Goal: Task Accomplishment & Management: Use online tool/utility

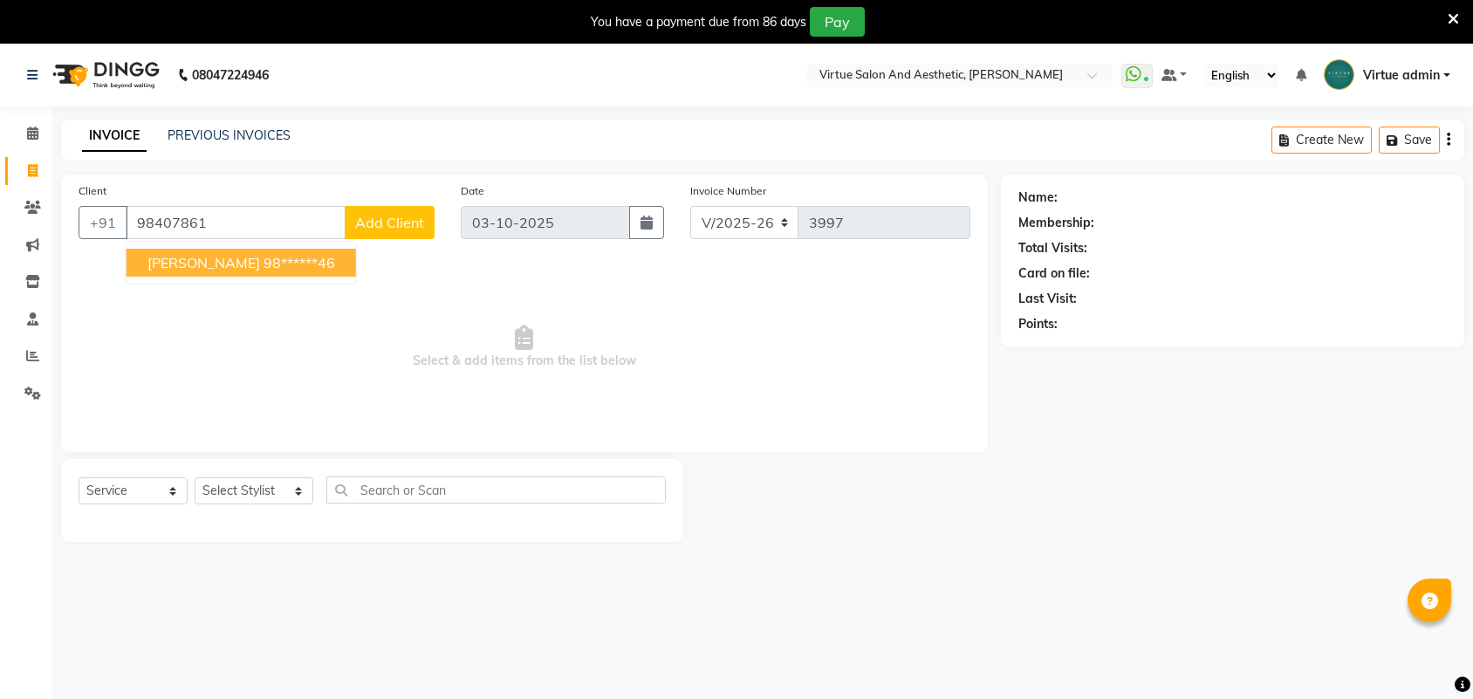
select select "4466"
select select "service"
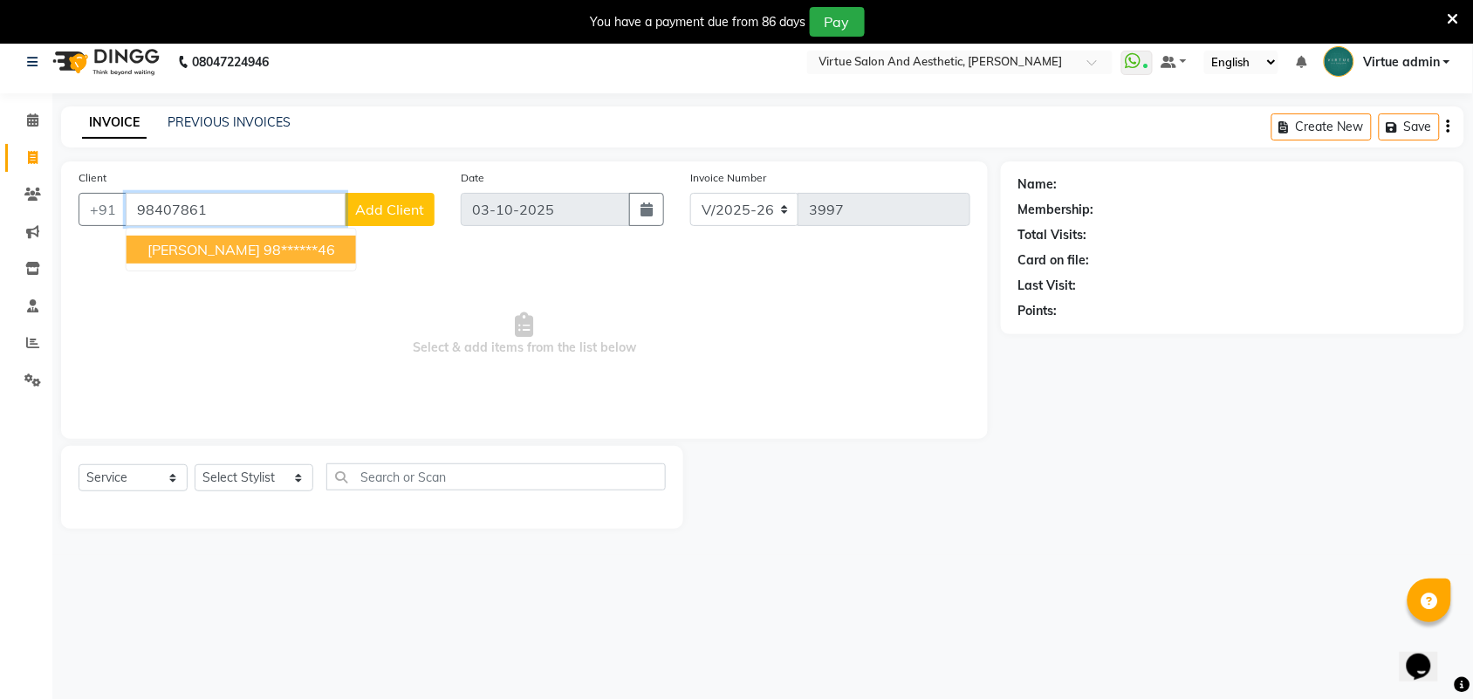
drag, startPoint x: 132, startPoint y: 209, endPoint x: 269, endPoint y: 211, distance: 137.0
click at [269, 211] on input "98407861" at bounding box center [236, 209] width 220 height 33
click at [277, 114] on link "PREVIOUS INVOICES" at bounding box center [229, 122] width 123 height 16
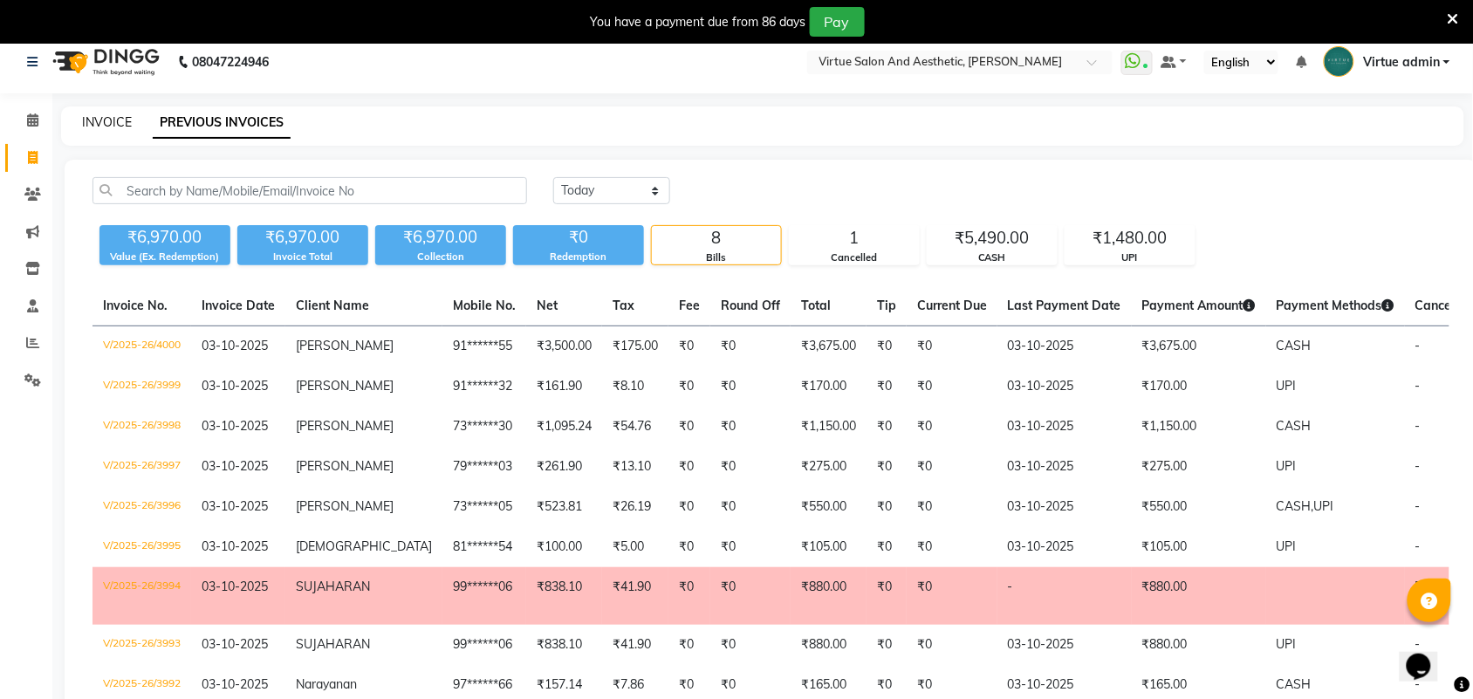
click at [89, 119] on link "INVOICE" at bounding box center [107, 122] width 50 height 16
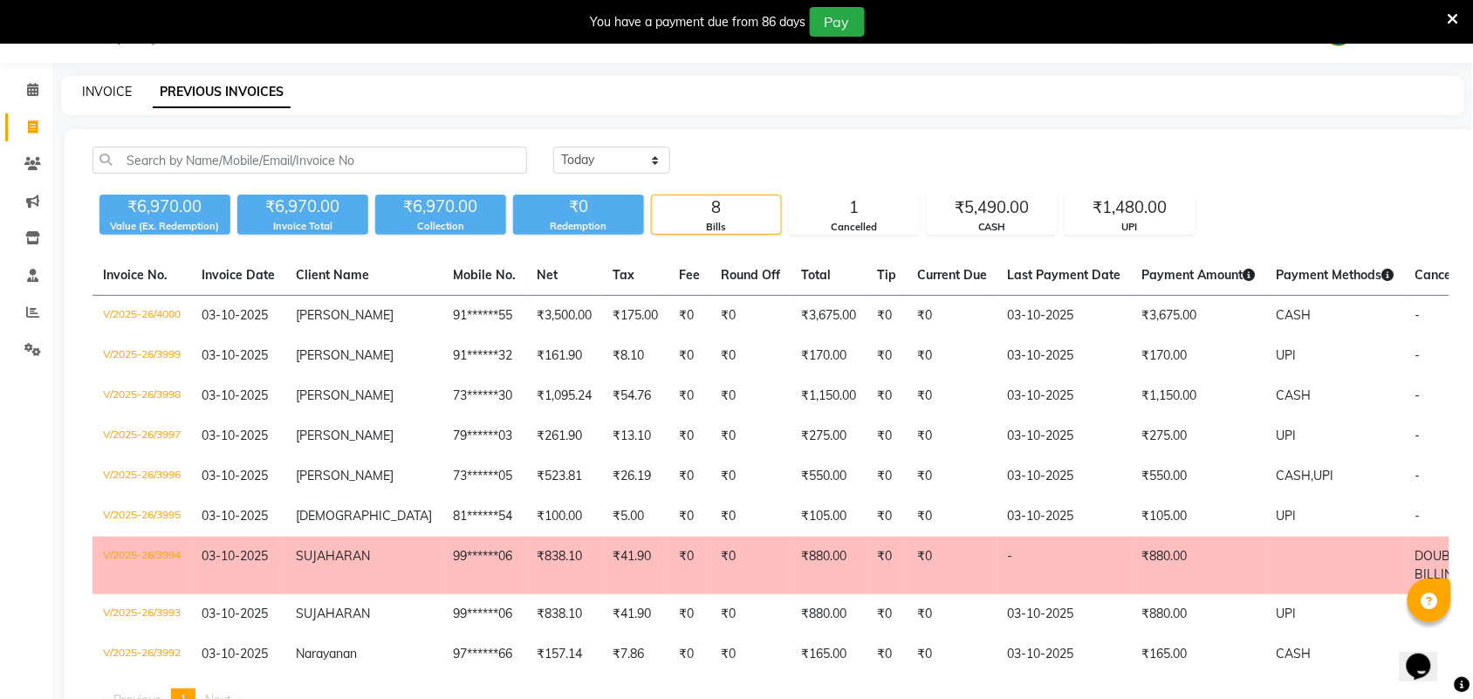
select select "4466"
select select "service"
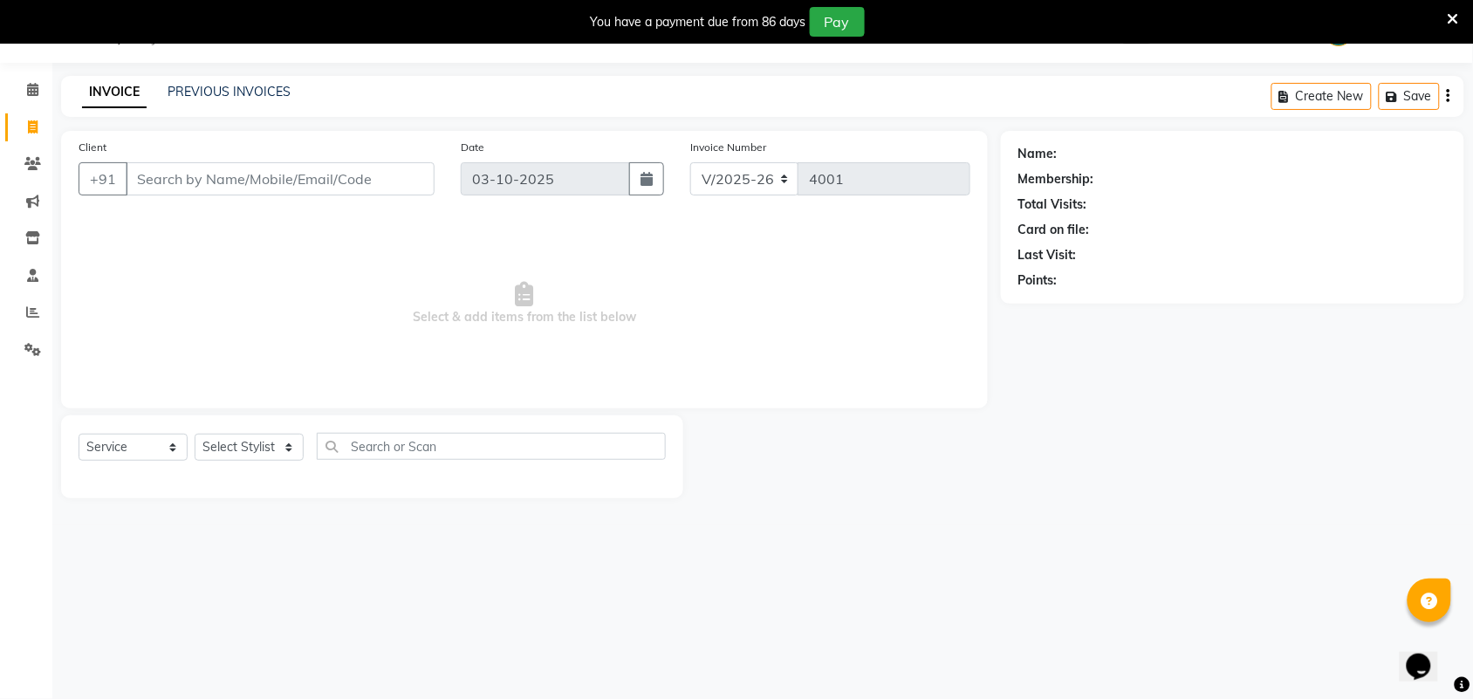
click at [229, 181] on input "Client" at bounding box center [280, 178] width 309 height 33
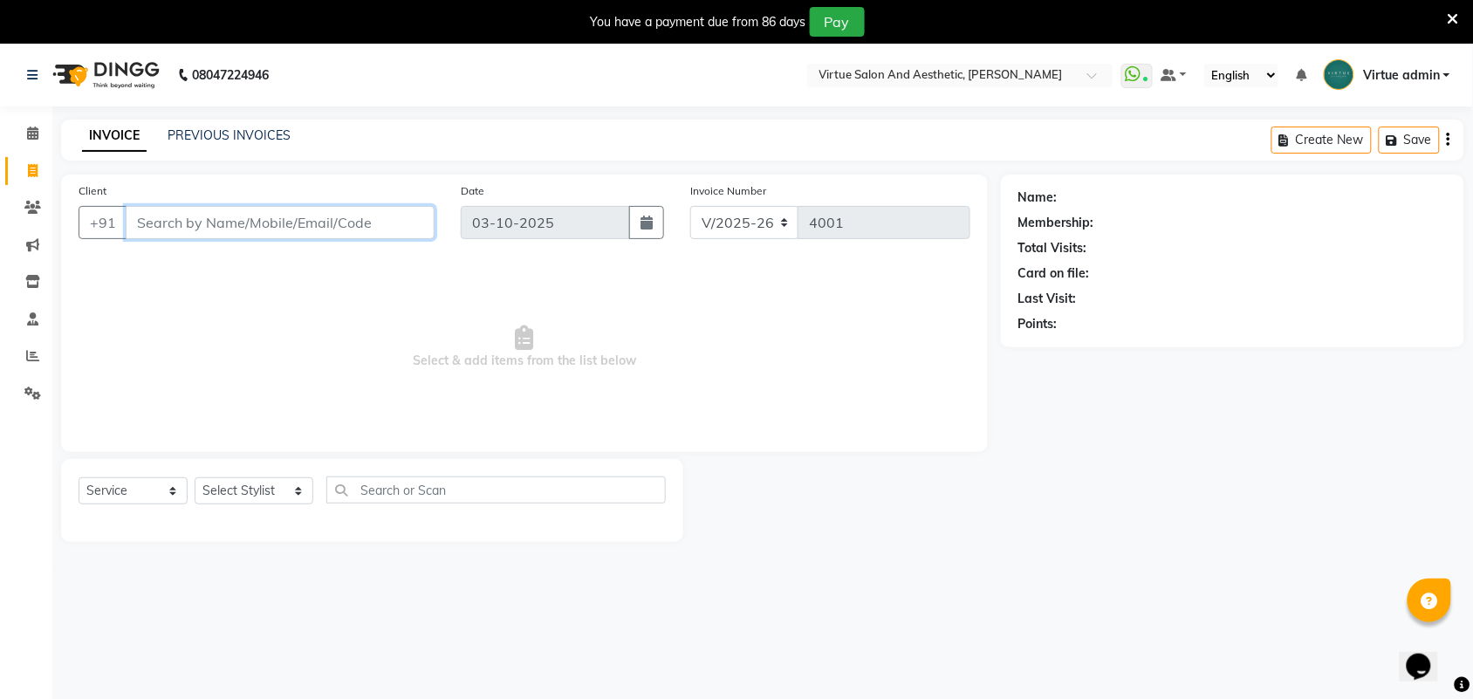
click at [209, 218] on input "Client" at bounding box center [280, 222] width 309 height 33
paste input "919629191069"
drag, startPoint x: 136, startPoint y: 221, endPoint x: 260, endPoint y: 229, distance: 124.2
click at [260, 229] on input "919629191069" at bounding box center [236, 222] width 220 height 33
paste input "00045597"
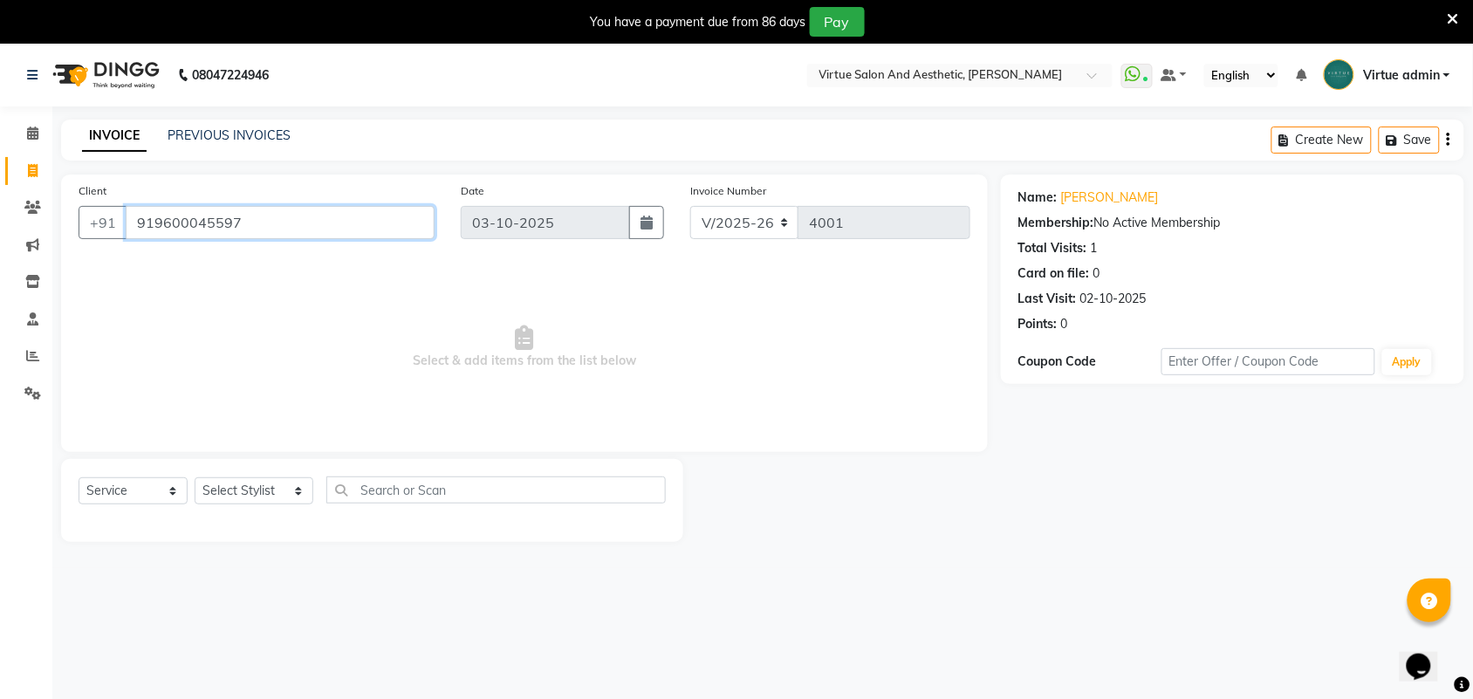
drag, startPoint x: 127, startPoint y: 218, endPoint x: 275, endPoint y: 216, distance: 147.5
click at [275, 216] on input "919600045597" at bounding box center [280, 222] width 309 height 33
paste input "281020304"
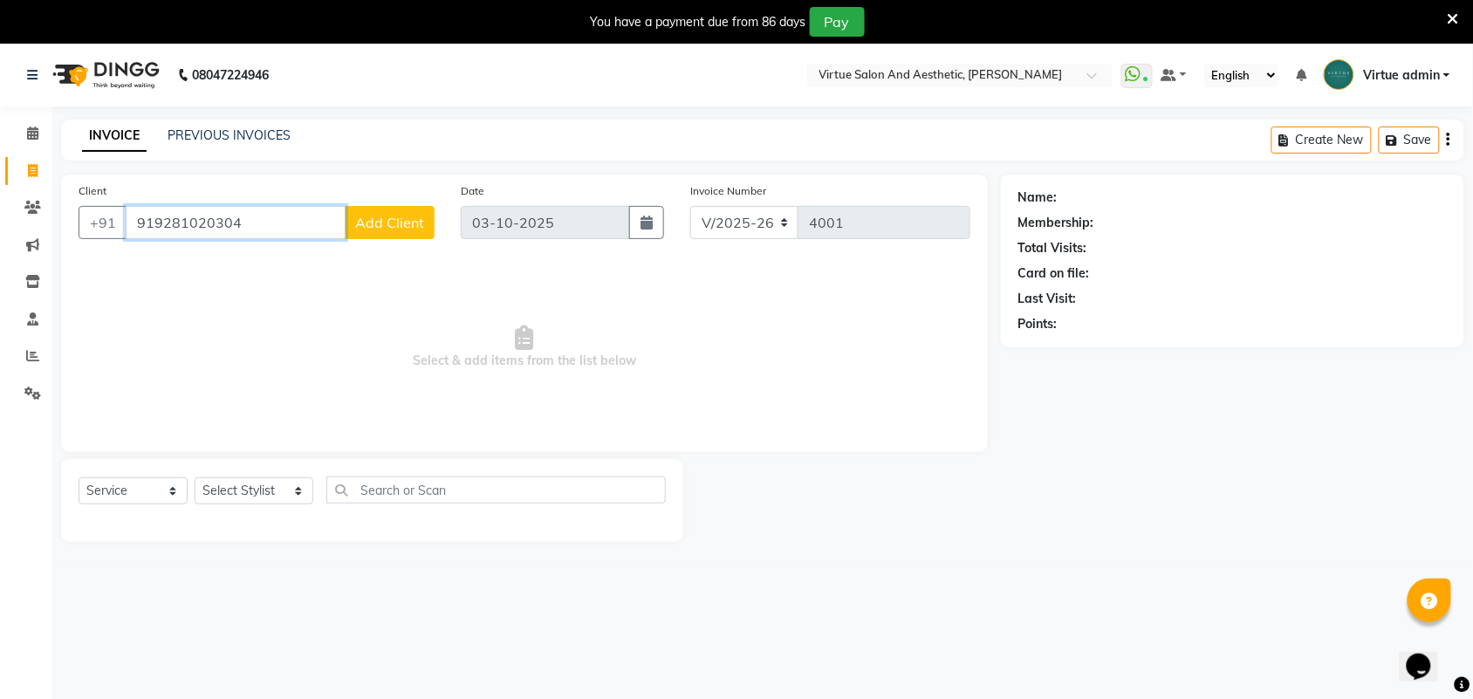
drag, startPoint x: 124, startPoint y: 225, endPoint x: 275, endPoint y: 223, distance: 151.0
click at [275, 223] on input "919281020304" at bounding box center [236, 222] width 220 height 33
paste input "940497606"
type input "919940497606"
